Goal: Transaction & Acquisition: Purchase product/service

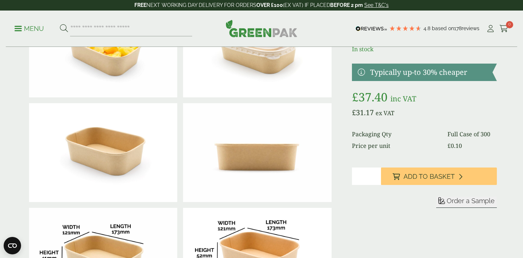
scroll to position [112, 0]
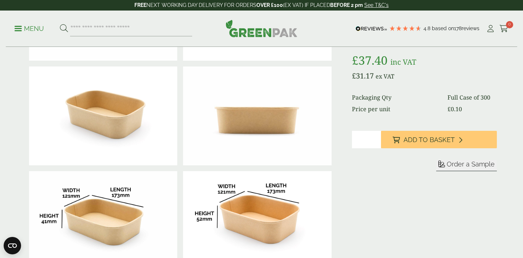
click at [372, 148] on input "*" at bounding box center [366, 139] width 29 height 17
type input "*"
click at [373, 148] on input "*" at bounding box center [366, 139] width 29 height 17
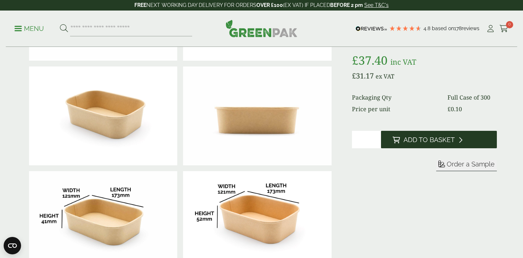
click at [400, 148] on button "Add to Basket" at bounding box center [439, 139] width 116 height 17
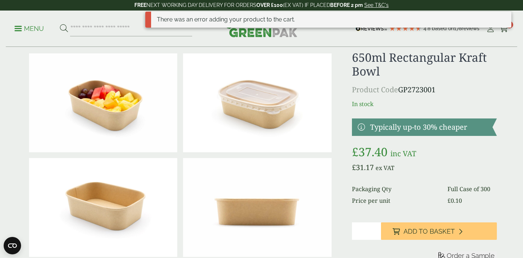
scroll to position [0, 0]
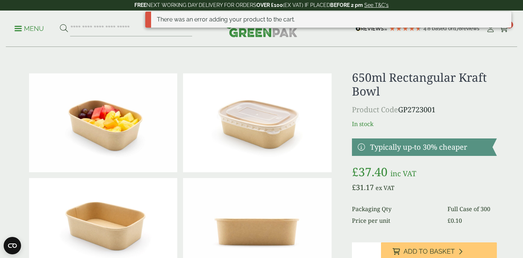
click at [506, 30] on div "There was an error adding your product to the cart." at bounding box center [328, 23] width 366 height 22
click at [504, 31] on div "There was an error adding your product to the cart." at bounding box center [328, 23] width 366 height 22
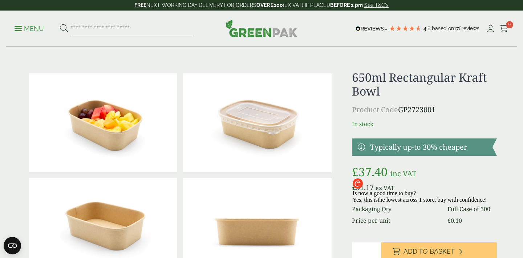
scroll to position [126, 0]
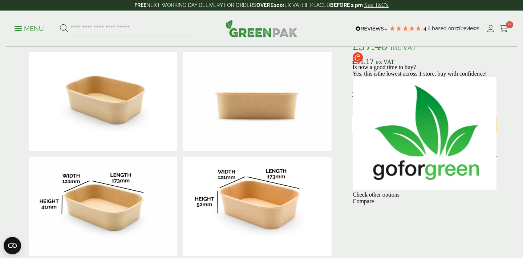
click at [477, 64] on div at bounding box center [425, 64] width 144 height 0
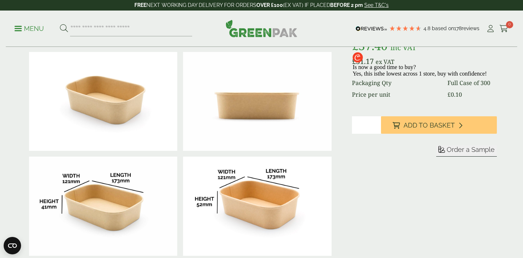
click at [429, 77] on div at bounding box center [420, 77] width 134 height 0
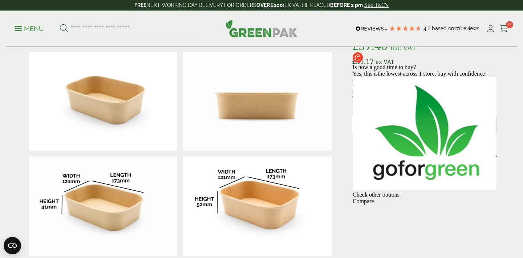
click at [474, 64] on div at bounding box center [425, 64] width 144 height 0
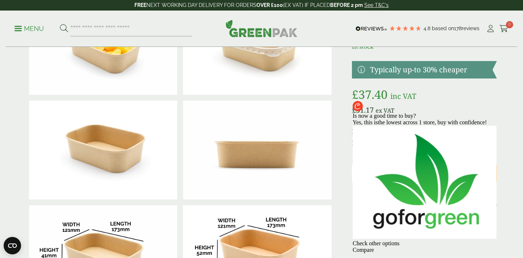
scroll to position [76, 0]
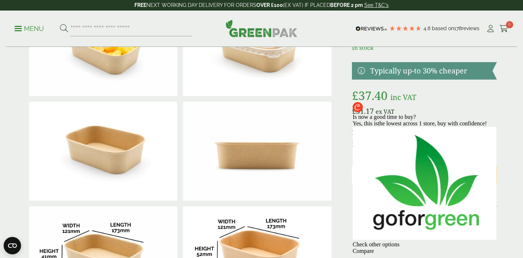
click at [474, 114] on div at bounding box center [425, 114] width 144 height 0
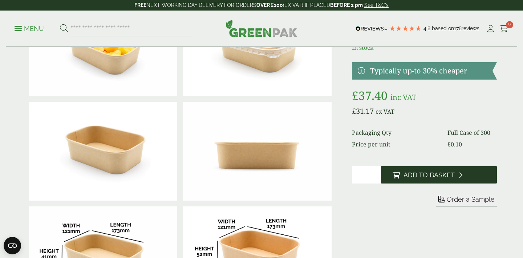
click at [447, 179] on span "Add to Basket" at bounding box center [429, 175] width 51 height 8
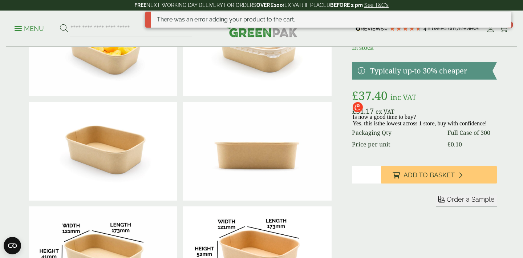
scroll to position [0, 0]
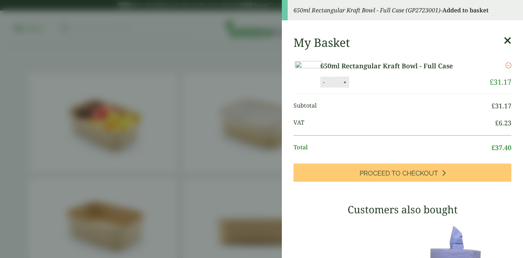
click at [349, 85] on button "+" at bounding box center [345, 82] width 7 height 6
type input "*"
click at [508, 40] on icon at bounding box center [508, 41] width 8 height 10
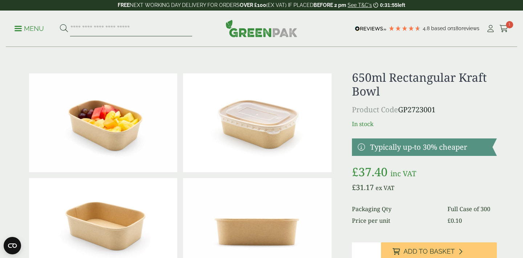
click at [121, 30] on input "search" at bounding box center [131, 28] width 122 height 15
type input "****"
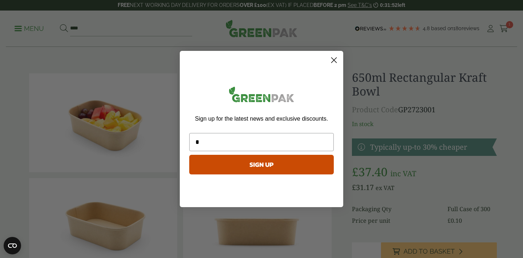
type input "**"
click at [333, 61] on circle "Close dialog" at bounding box center [334, 60] width 12 height 12
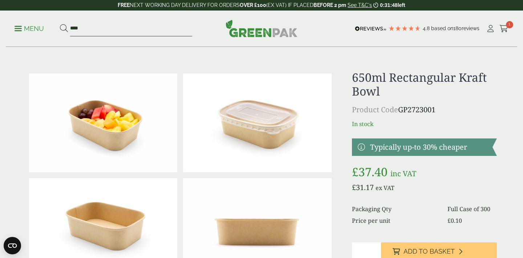
click at [94, 29] on input "****" at bounding box center [131, 28] width 122 height 15
type input "*******"
click at [60, 24] on button at bounding box center [64, 28] width 8 height 9
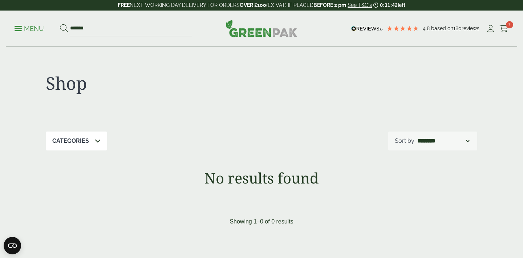
click at [17, 27] on p "Menu" at bounding box center [29, 28] width 29 height 9
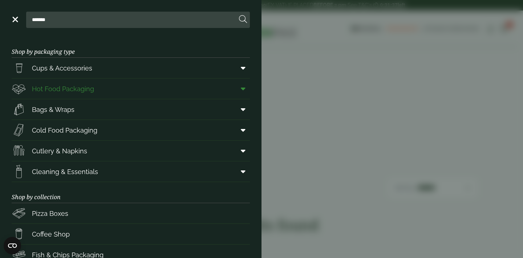
click at [46, 90] on span "Hot Food Packaging" at bounding box center [63, 89] width 62 height 10
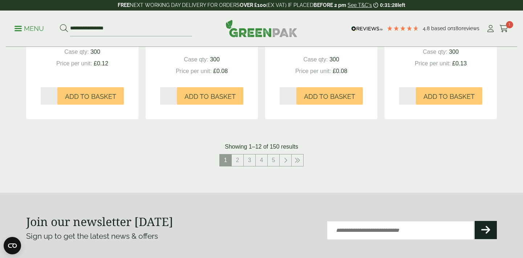
scroll to position [828, 0]
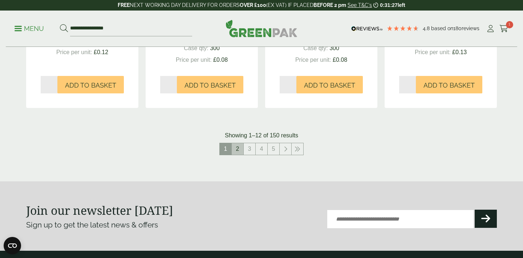
click at [241, 148] on link "2" at bounding box center [238, 149] width 12 height 12
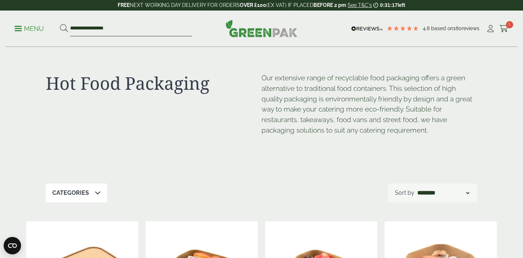
click at [90, 27] on input "**********" at bounding box center [131, 28] width 122 height 15
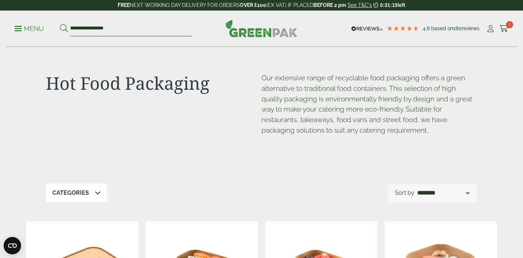
drag, startPoint x: 118, startPoint y: 30, endPoint x: 59, endPoint y: 30, distance: 60.0
click at [59, 30] on ul "**********" at bounding box center [104, 28] width 178 height 15
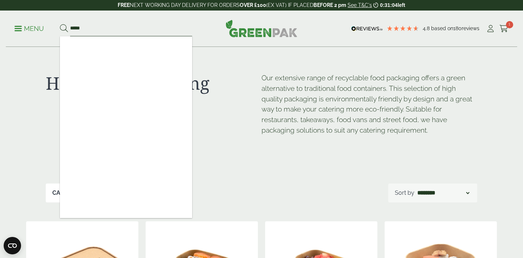
type input "*****"
click at [17, 25] on p "Menu" at bounding box center [29, 28] width 29 height 9
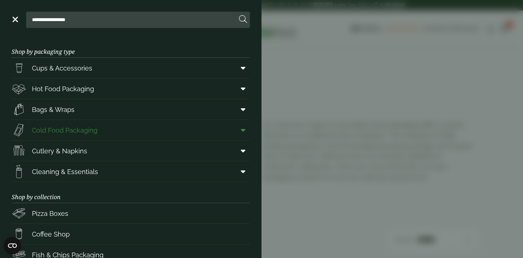
click at [75, 132] on span "Cold Food Packaging" at bounding box center [64, 130] width 65 height 10
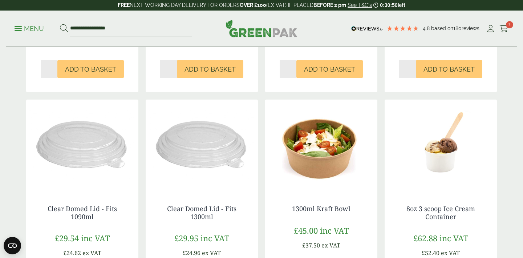
click at [130, 30] on input "**********" at bounding box center [131, 28] width 122 height 15
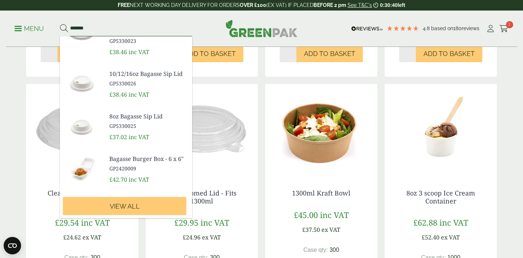
scroll to position [361, 0]
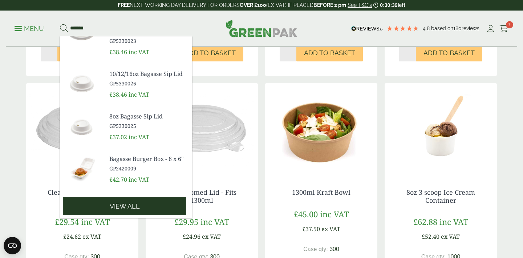
type input "*******"
click at [126, 197] on link "View all" at bounding box center [125, 206] width 124 height 18
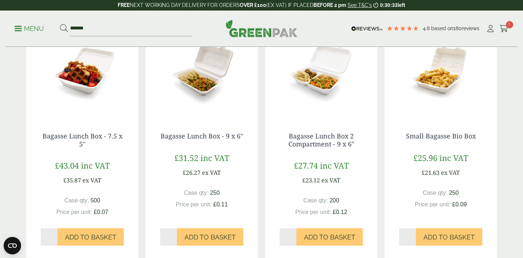
scroll to position [625, 0]
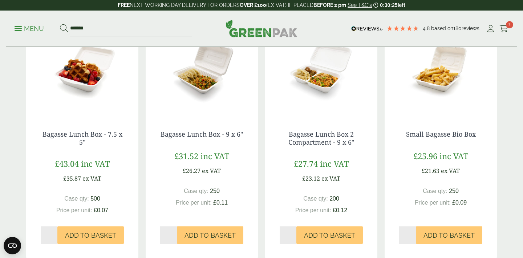
click at [78, 79] on img at bounding box center [82, 70] width 112 height 91
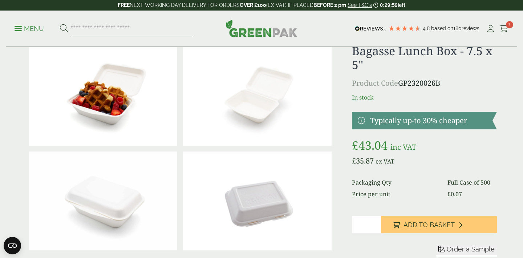
scroll to position [31, 0]
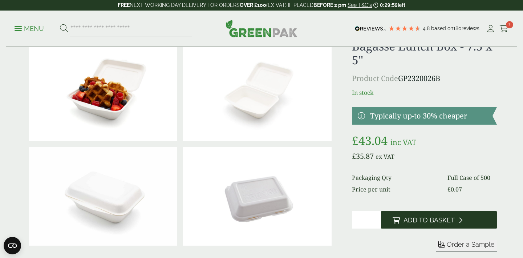
click at [405, 225] on button "Add to Basket" at bounding box center [439, 219] width 116 height 17
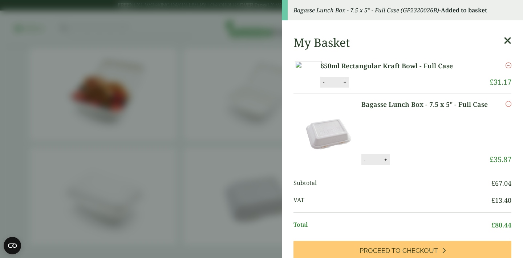
click at [349, 85] on button "+" at bounding box center [345, 82] width 7 height 6
type input "*"
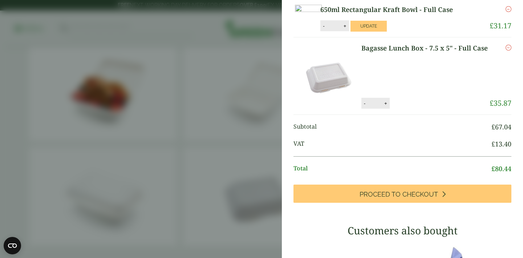
scroll to position [61, 0]
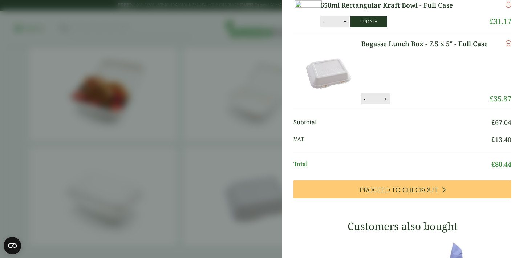
click at [387, 27] on button "Update" at bounding box center [369, 21] width 36 height 11
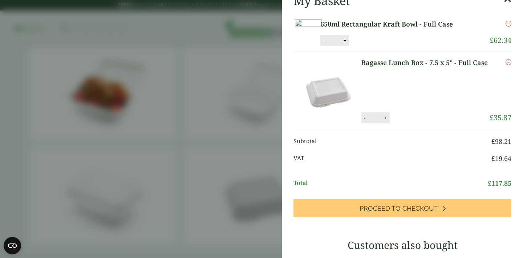
scroll to position [52, 0]
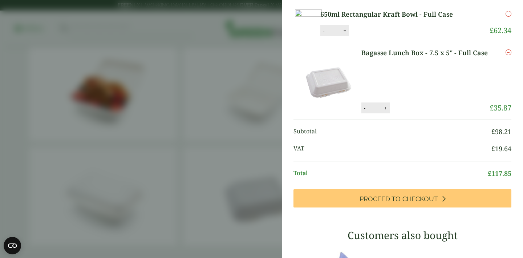
click at [248, 76] on aside "Basket quantity updated My Basket 650ml Rectangular Kraft Bowl - Full Case 650m…" at bounding box center [261, 129] width 523 height 258
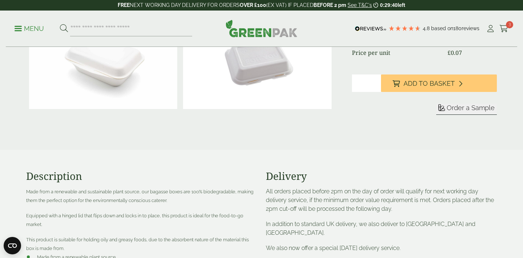
scroll to position [137, 0]
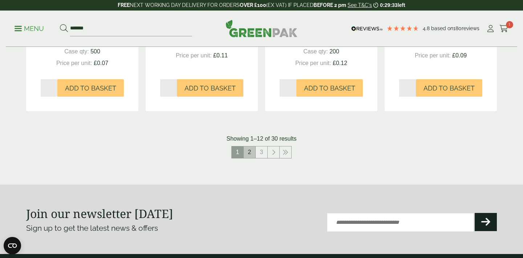
click at [251, 151] on link "2" at bounding box center [250, 152] width 12 height 12
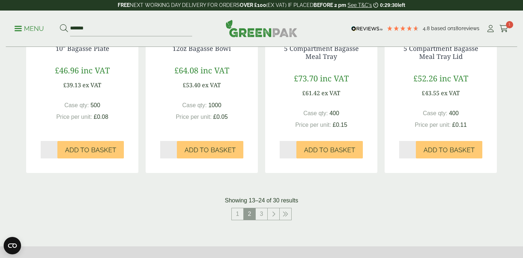
scroll to position [704, 0]
click at [256, 214] on link "3" at bounding box center [262, 214] width 12 height 12
